Goal: Transaction & Acquisition: Purchase product/service

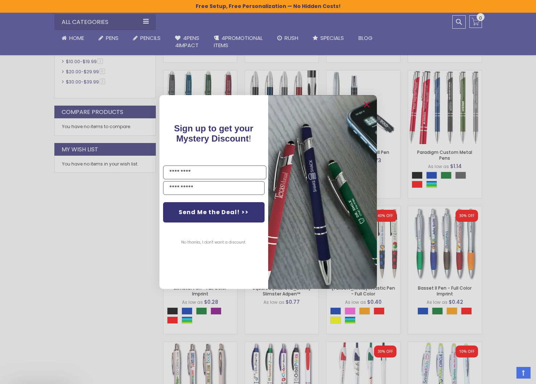
scroll to position [312, 0]
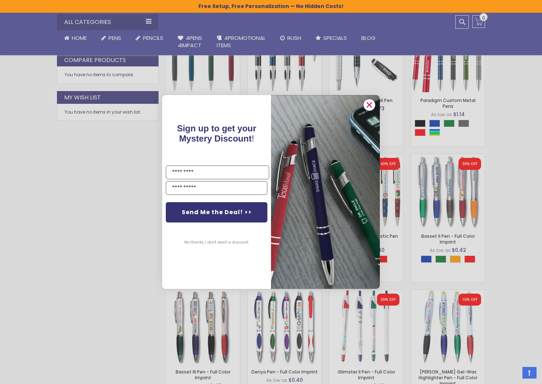
click at [372, 106] on circle "Close dialog" at bounding box center [369, 104] width 11 height 11
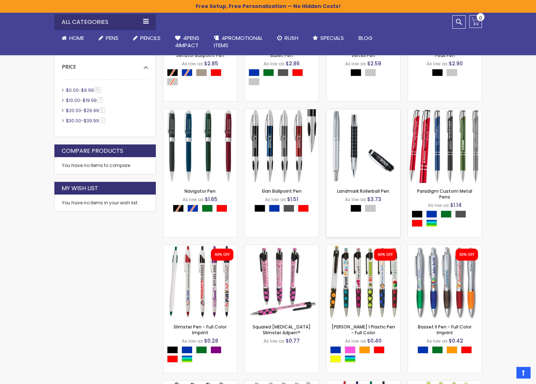
scroll to position [161, 0]
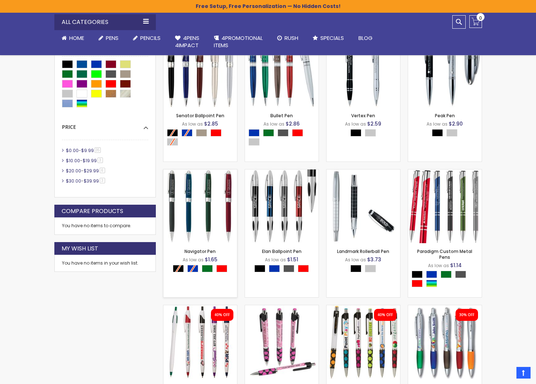
click at [220, 219] on img at bounding box center [200, 206] width 74 height 74
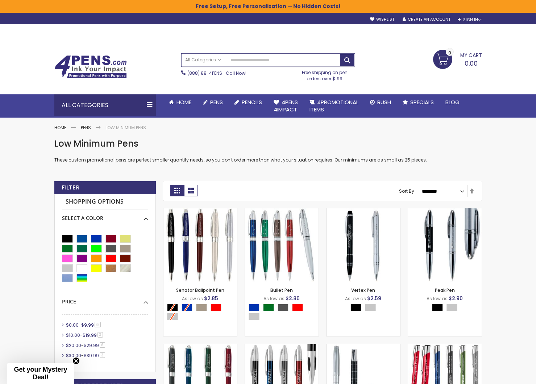
click at [248, 58] on input "Search" at bounding box center [268, 60] width 173 height 13
type input "**********"
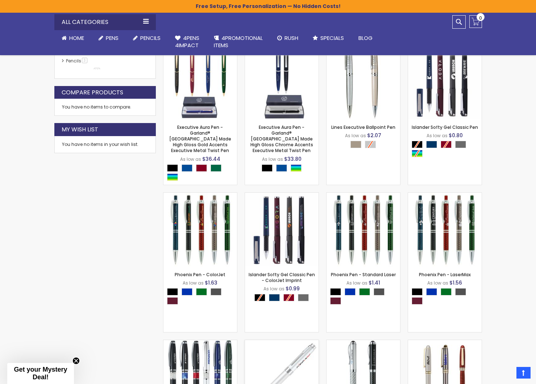
scroll to position [269, 0]
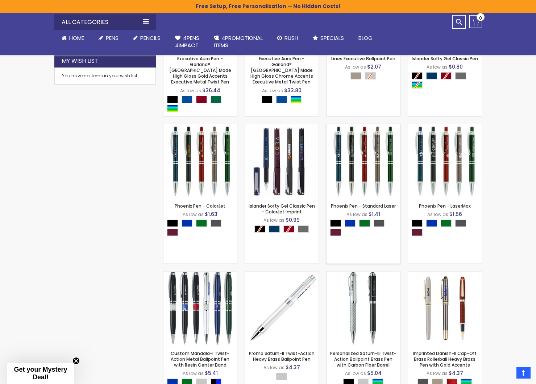
click at [380, 170] on img at bounding box center [364, 161] width 74 height 74
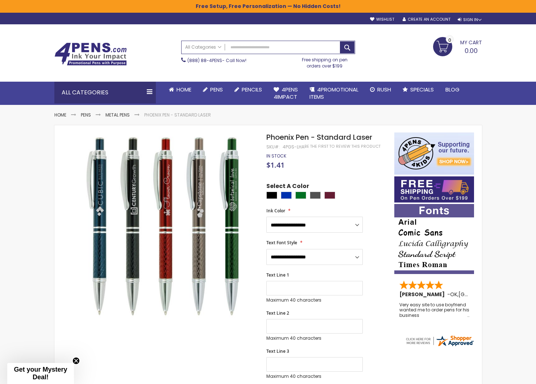
click at [268, 198] on div at bounding box center [328, 195] width 124 height 9
click at [270, 195] on div "Black" at bounding box center [271, 194] width 11 height 7
type input "****"
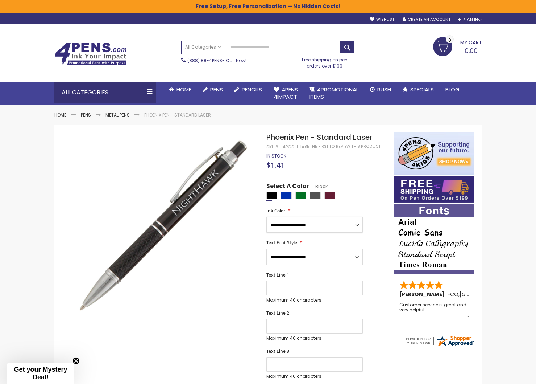
select select "****"
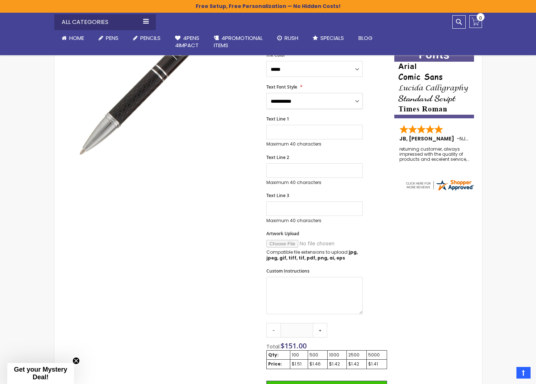
scroll to position [235, 0]
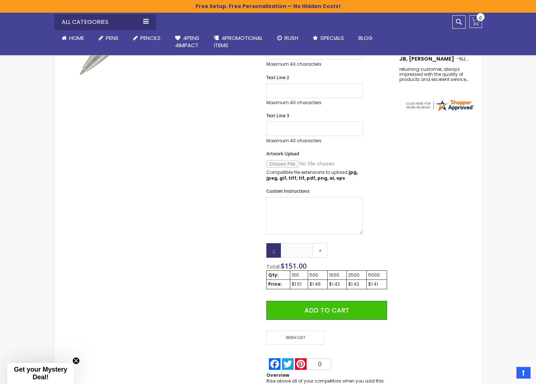
click at [272, 252] on link "-" at bounding box center [273, 250] width 14 height 14
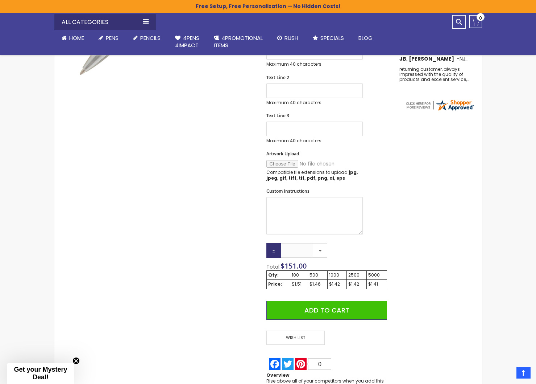
click at [272, 252] on link "-" at bounding box center [273, 250] width 14 height 14
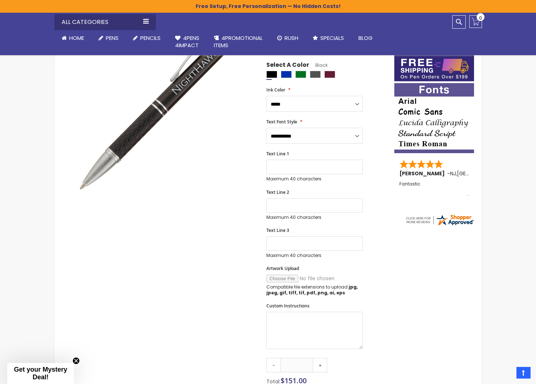
scroll to position [0, 0]
